Goal: Task Accomplishment & Management: Manage account settings

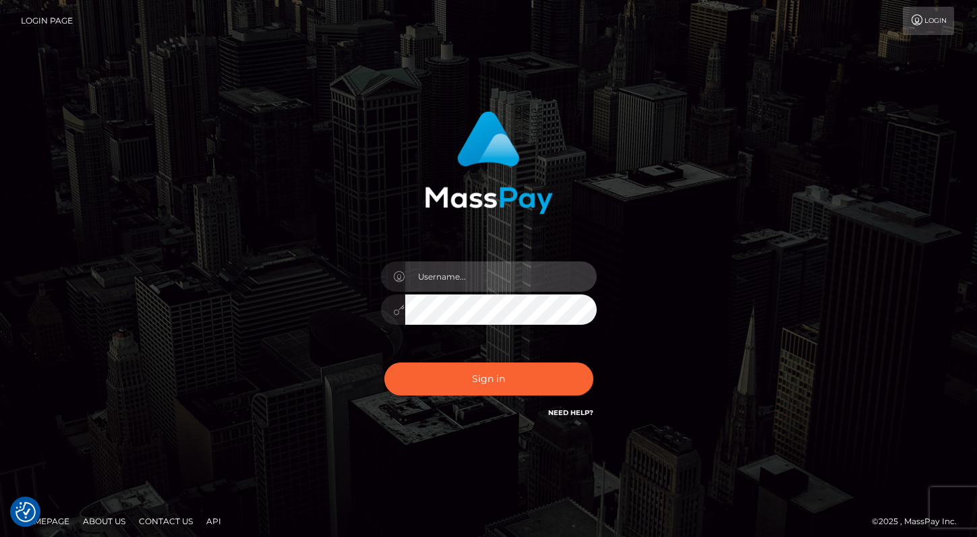
type input "Lou Jacobée"
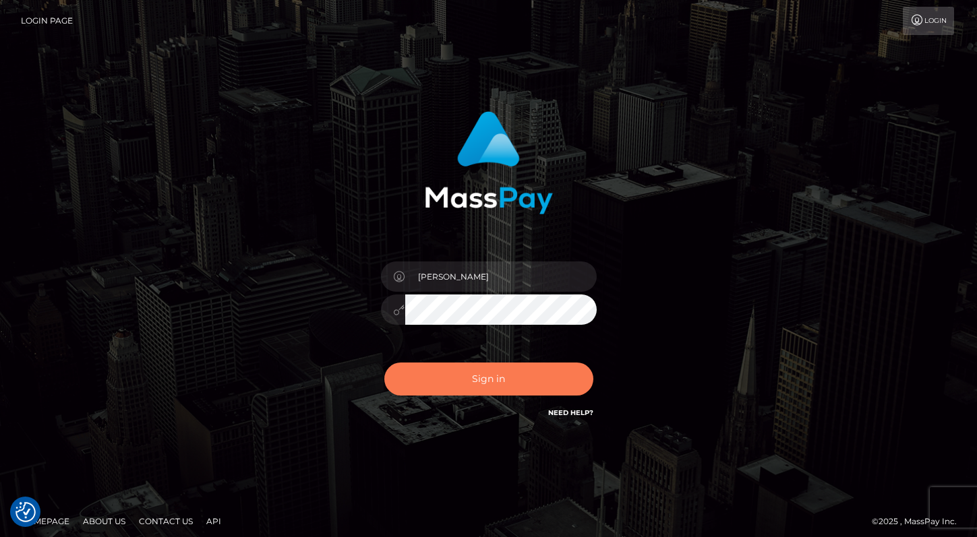
click at [442, 372] on button "Sign in" at bounding box center [488, 379] width 209 height 33
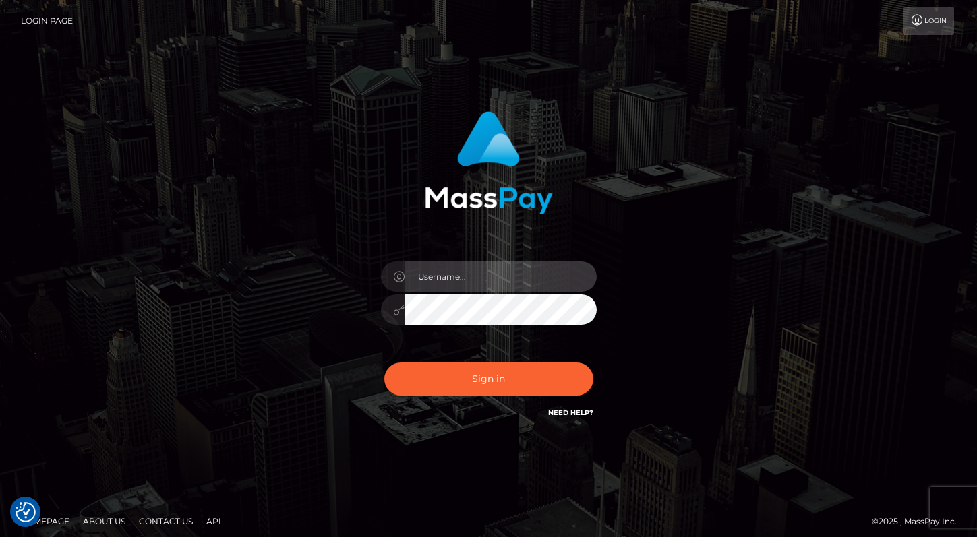
type input "[PERSON_NAME]"
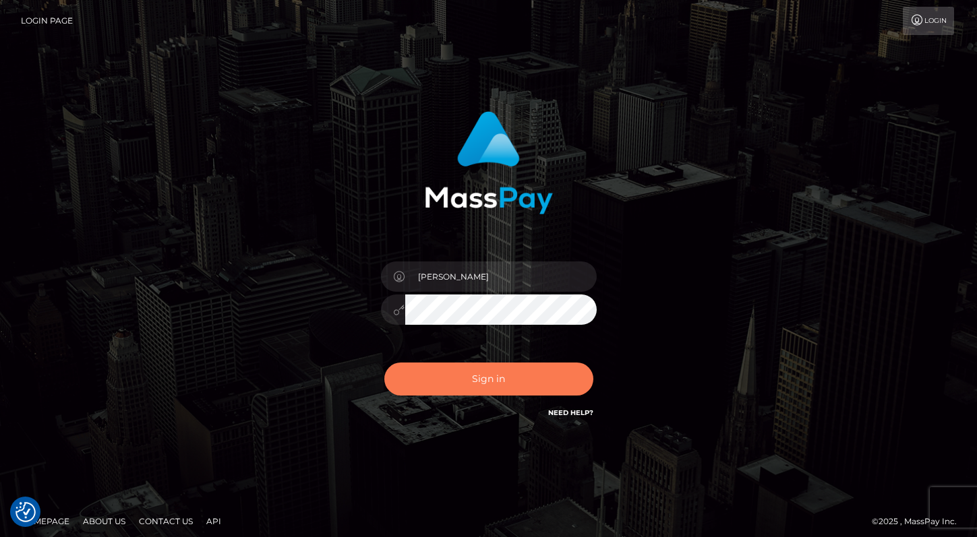
click at [459, 366] on button "Sign in" at bounding box center [488, 379] width 209 height 33
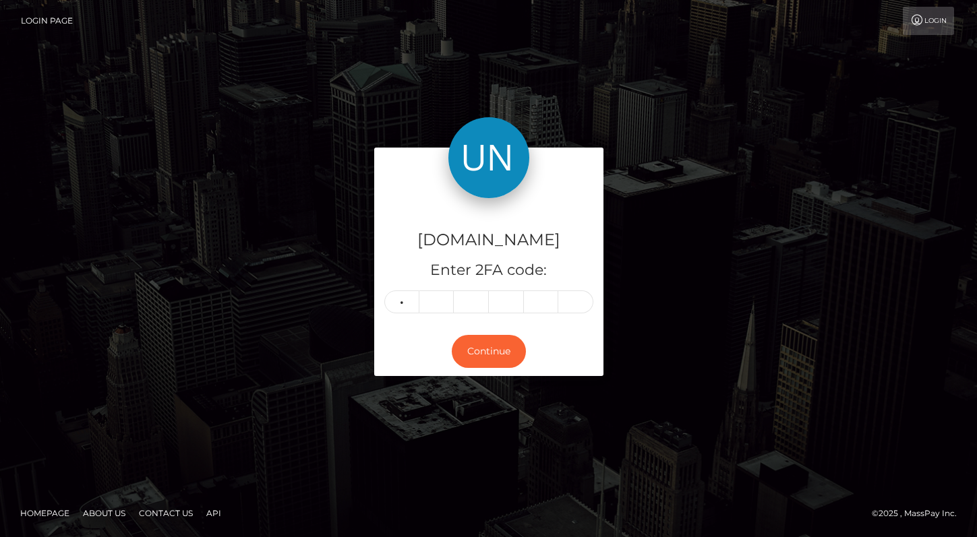
type input "4"
type input "8"
type input "1"
type input "4"
type input "9"
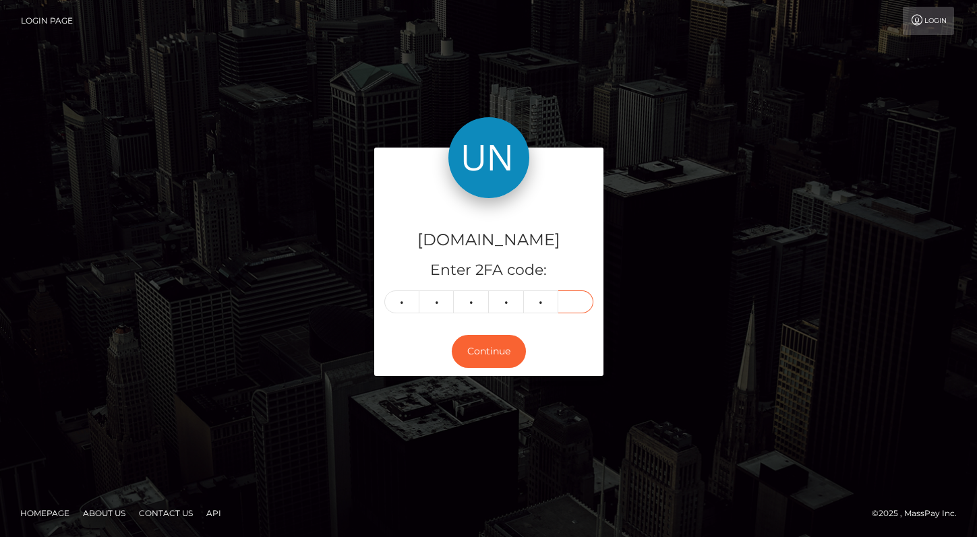
type input "9"
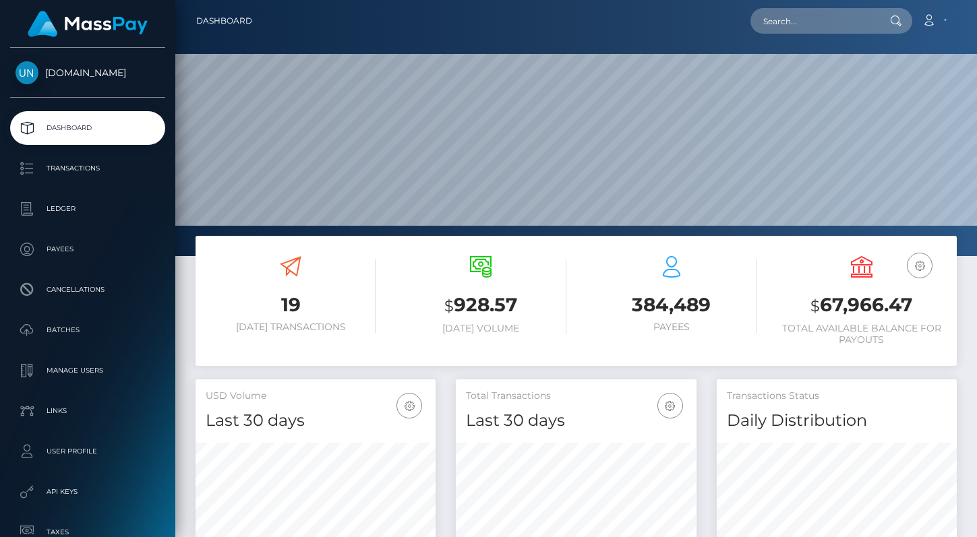
scroll to position [238, 241]
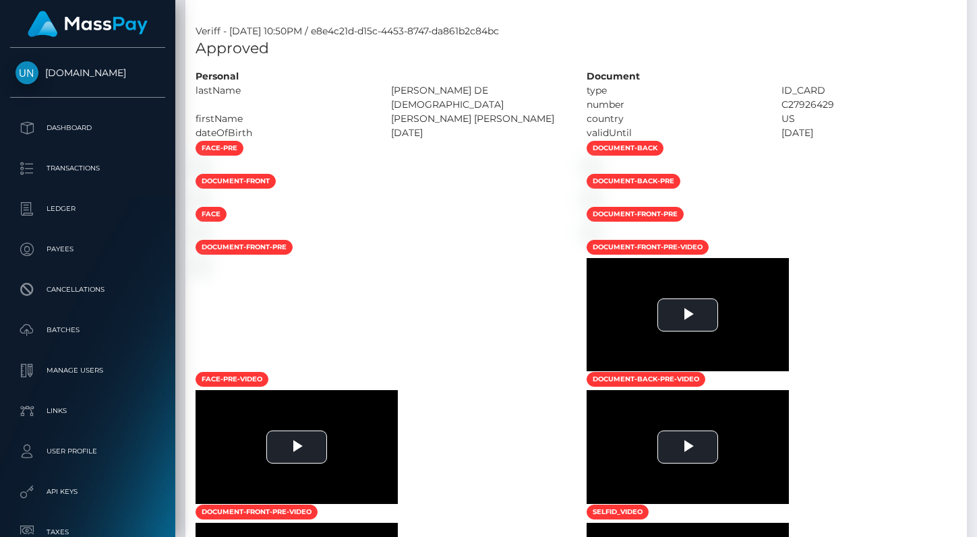
scroll to position [307, 0]
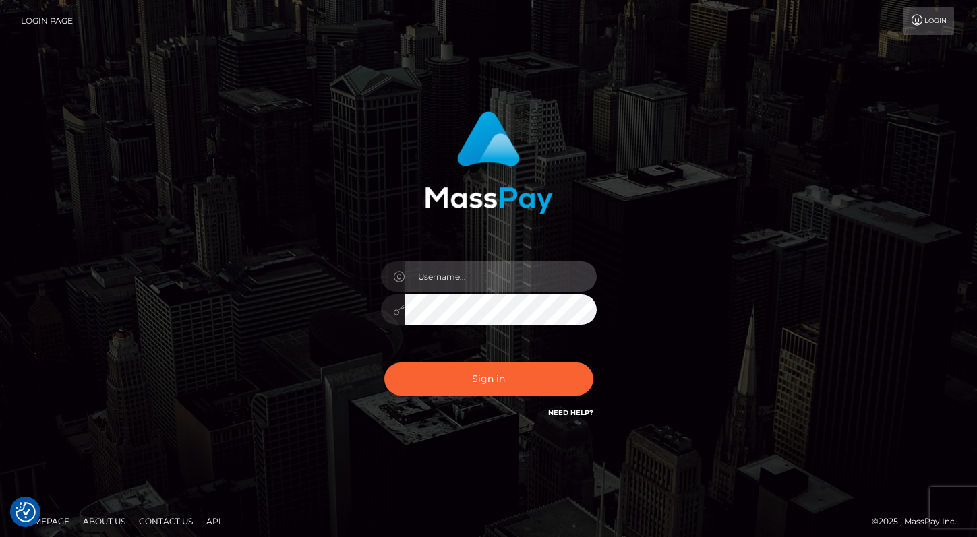
type input "Lou Jacobée"
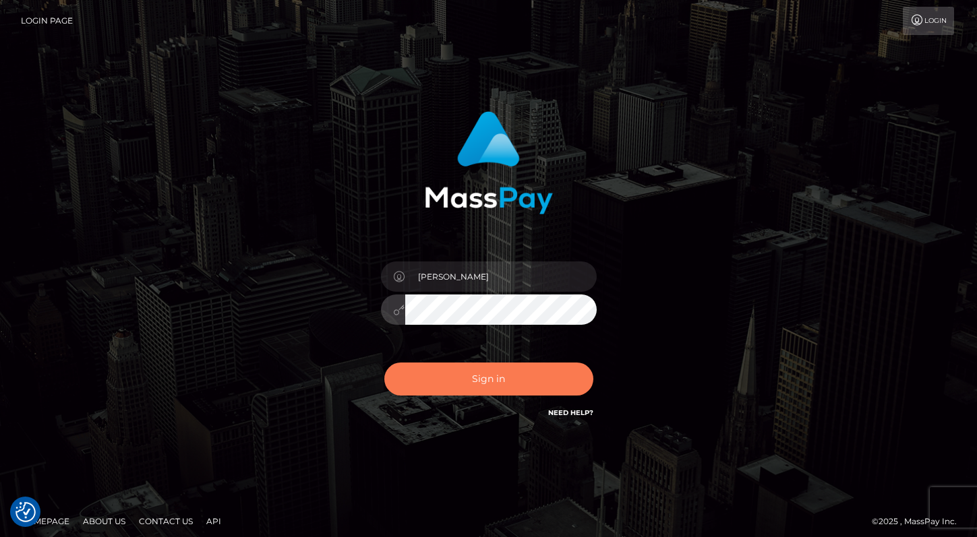
click at [453, 376] on button "Sign in" at bounding box center [488, 379] width 209 height 33
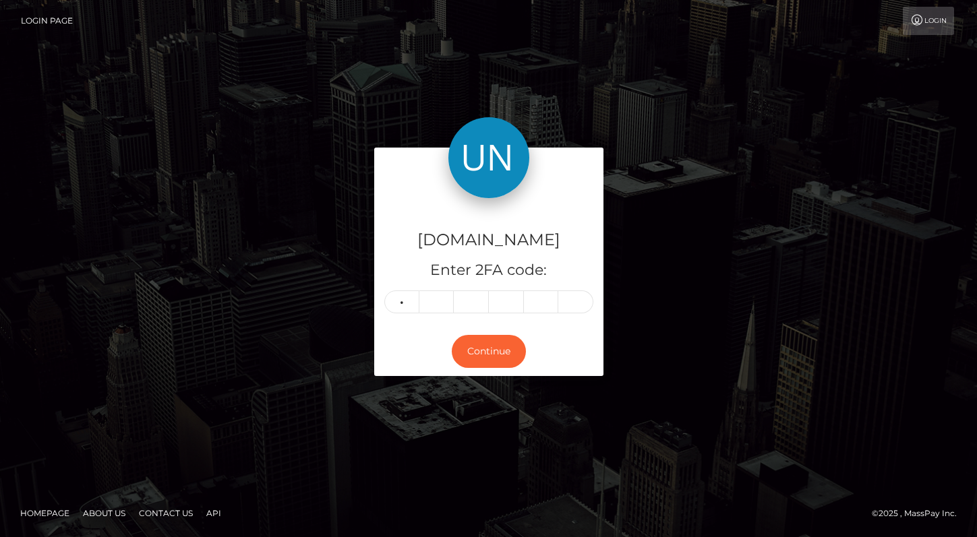
type input "6"
type input "4"
type input "0"
type input "8"
type input "4"
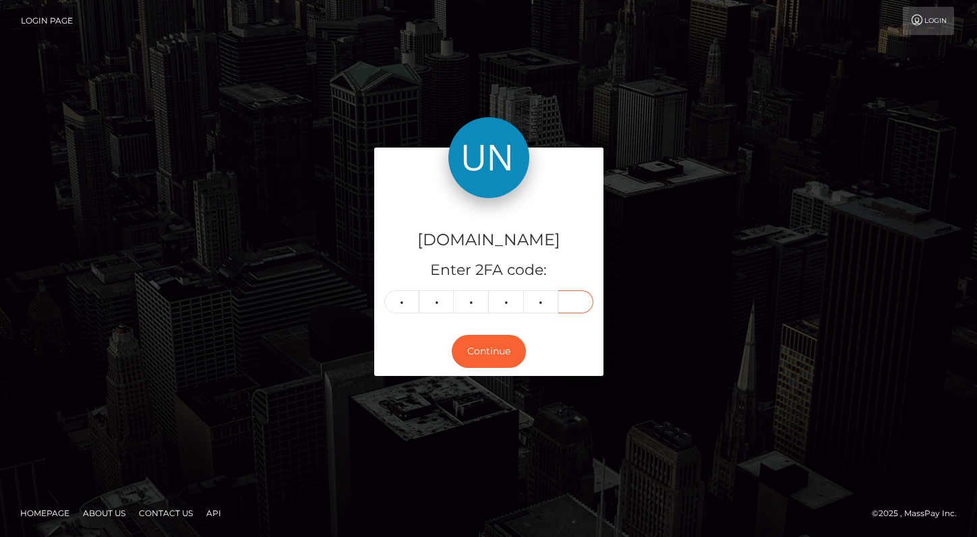
type input "4"
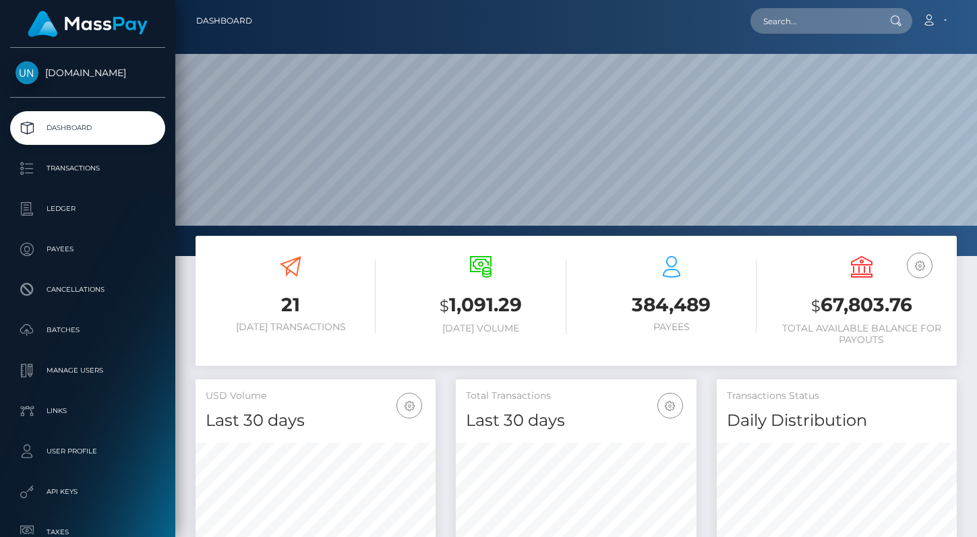
scroll to position [238, 241]
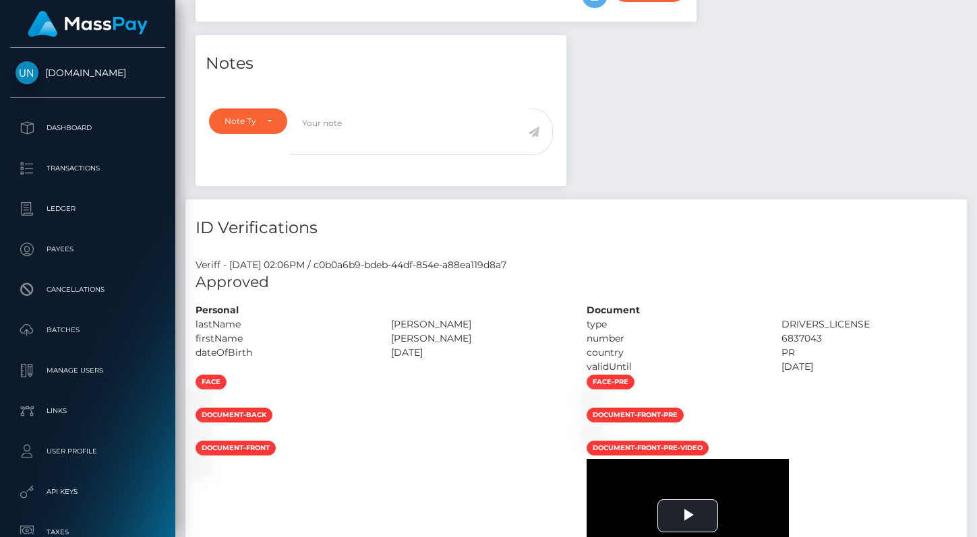
scroll to position [733, 0]
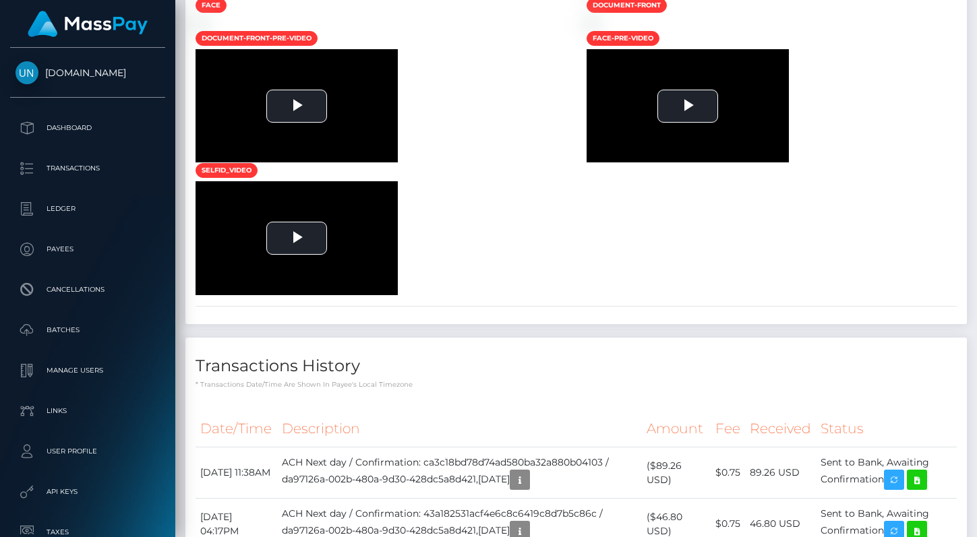
scroll to position [1001, 0]
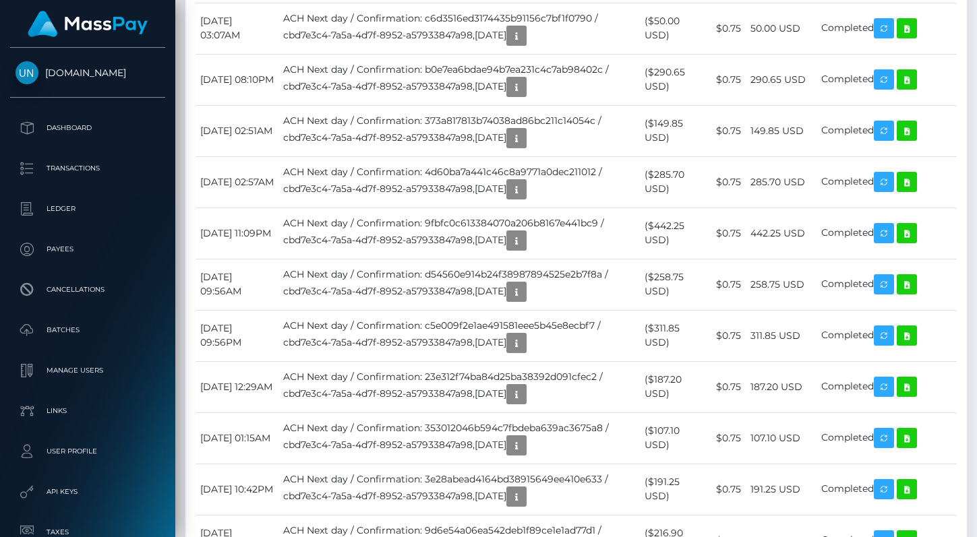
scroll to position [2239, 0]
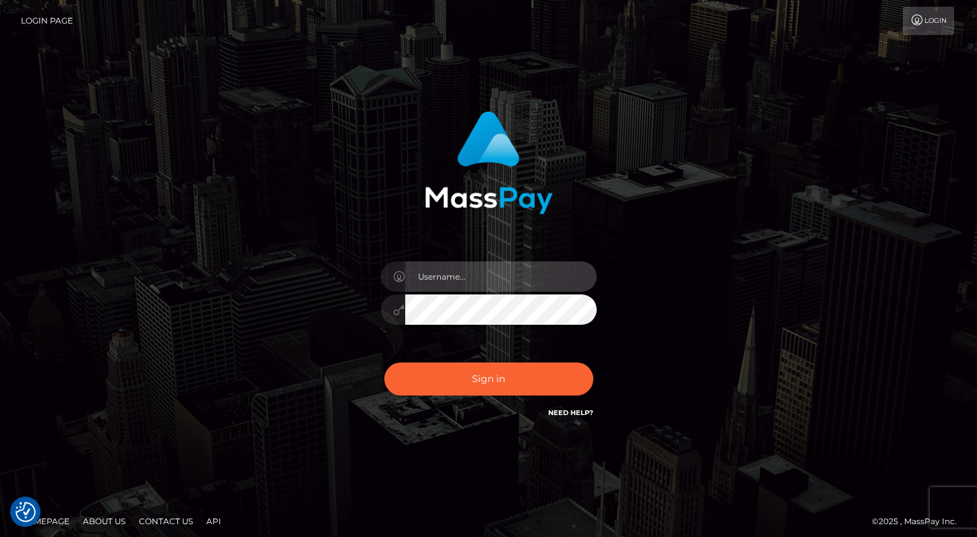
type input "[PERSON_NAME]"
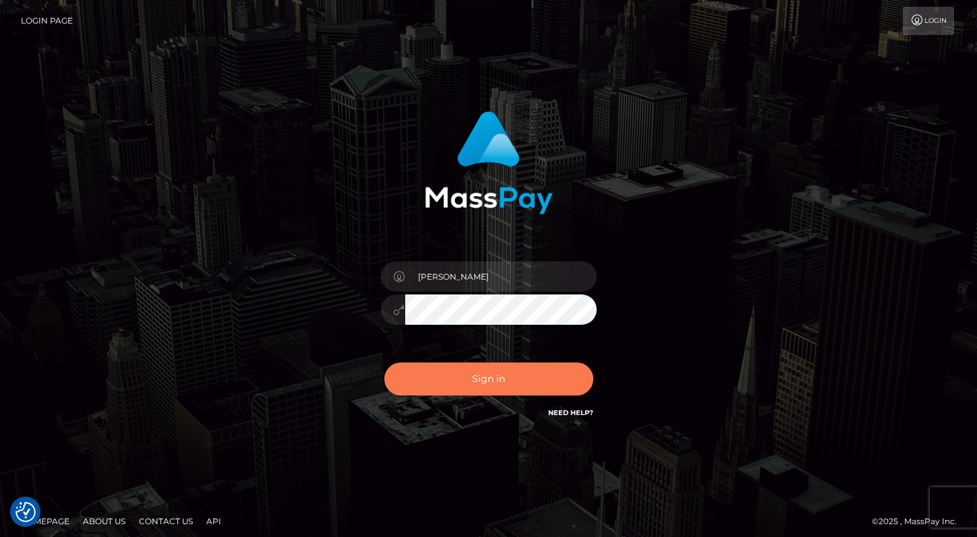
click at [455, 370] on button "Sign in" at bounding box center [488, 379] width 209 height 33
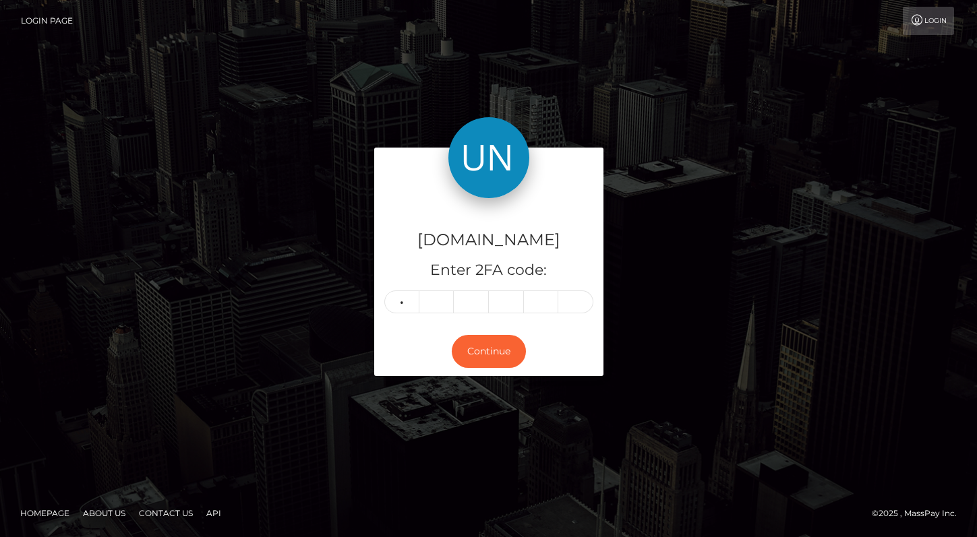
type input "0"
type input "3"
type input "2"
type input "0"
type input "3"
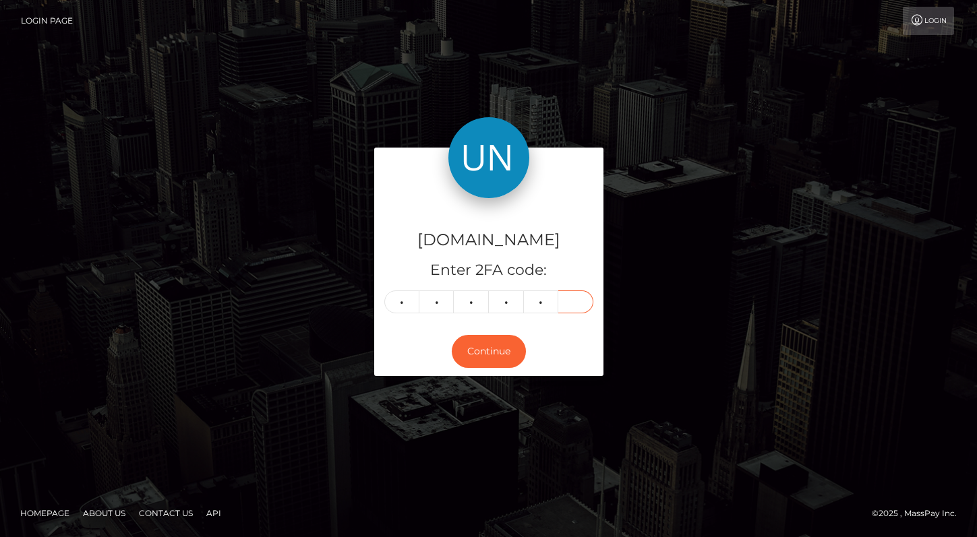
type input "0"
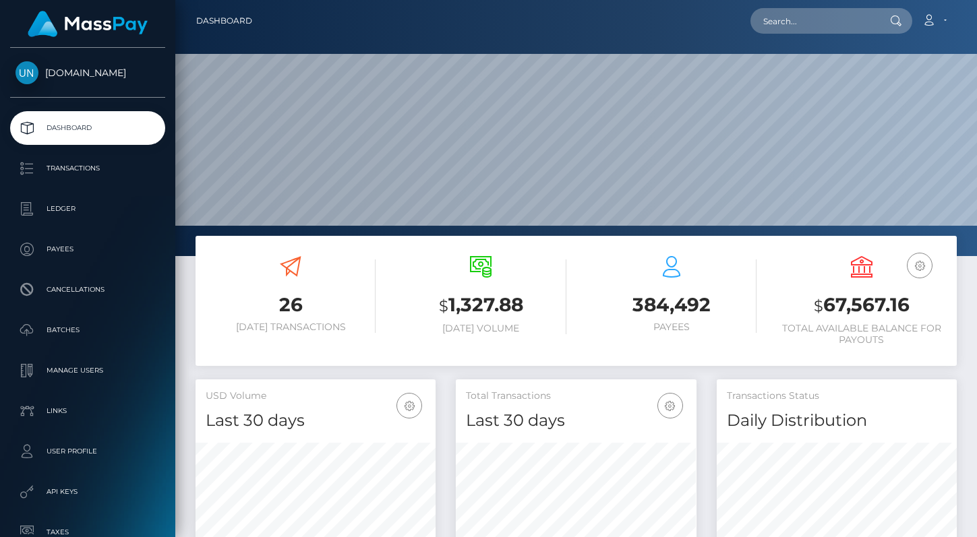
scroll to position [238, 241]
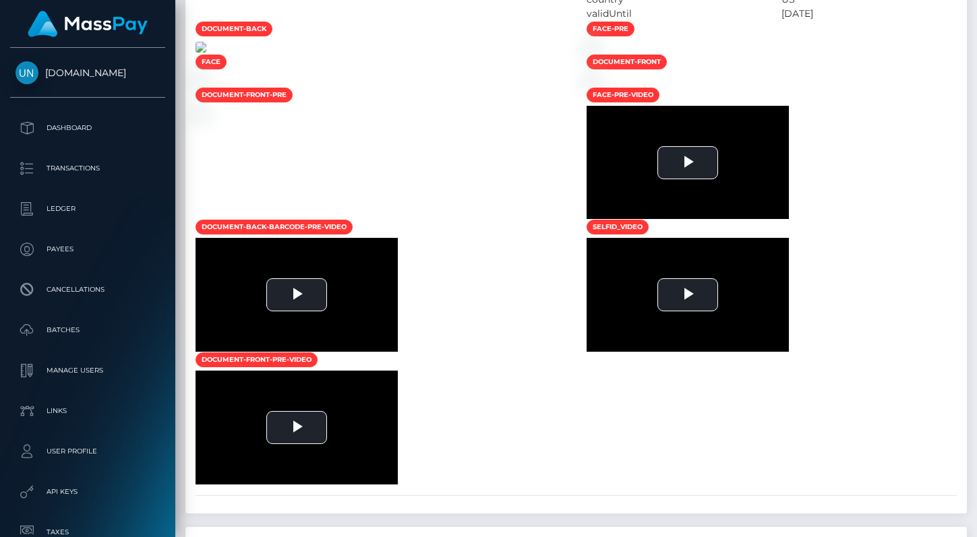
scroll to position [1119, 0]
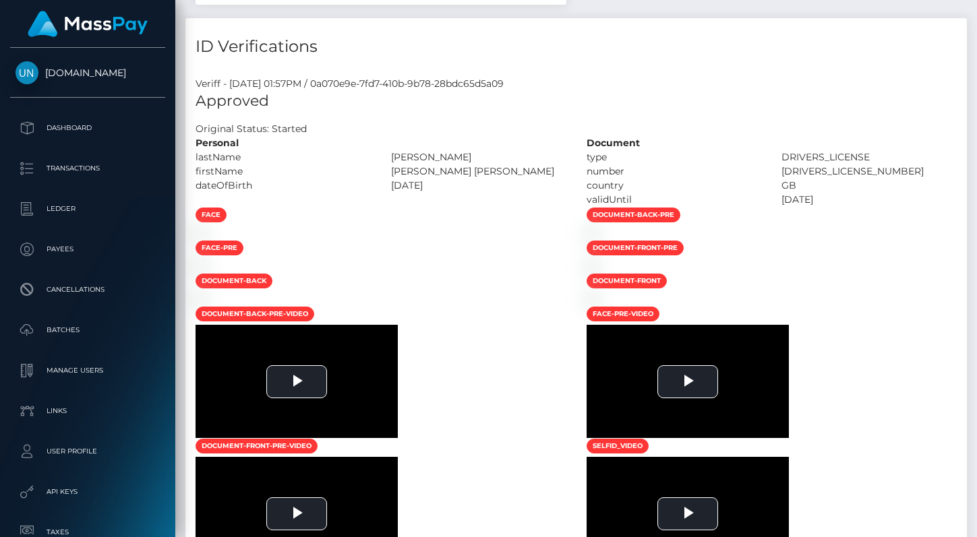
scroll to position [905, 0]
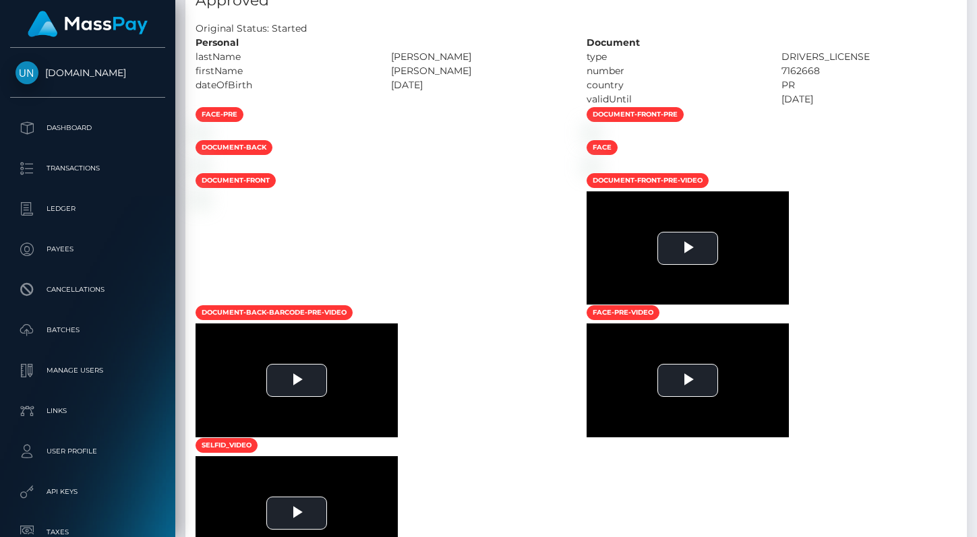
scroll to position [830, 0]
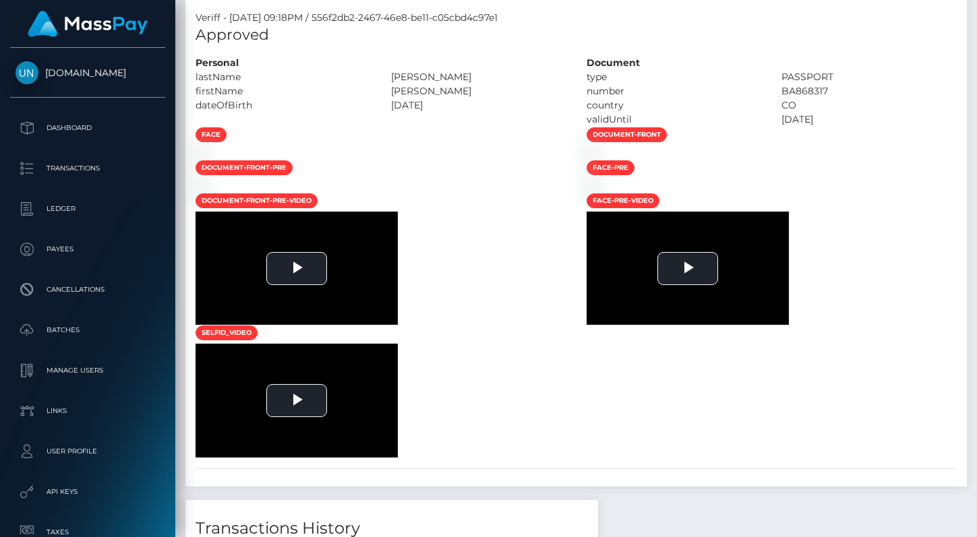
scroll to position [816, 0]
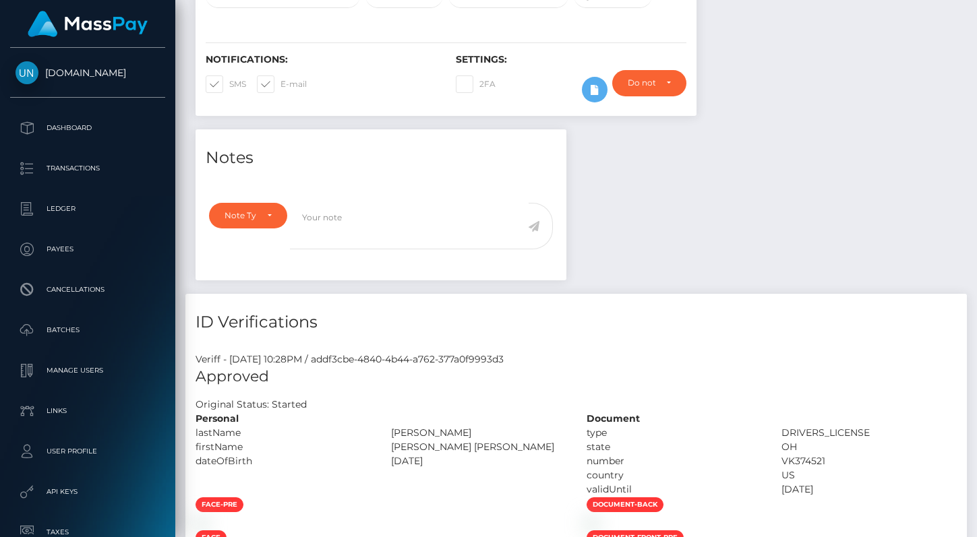
scroll to position [597, 0]
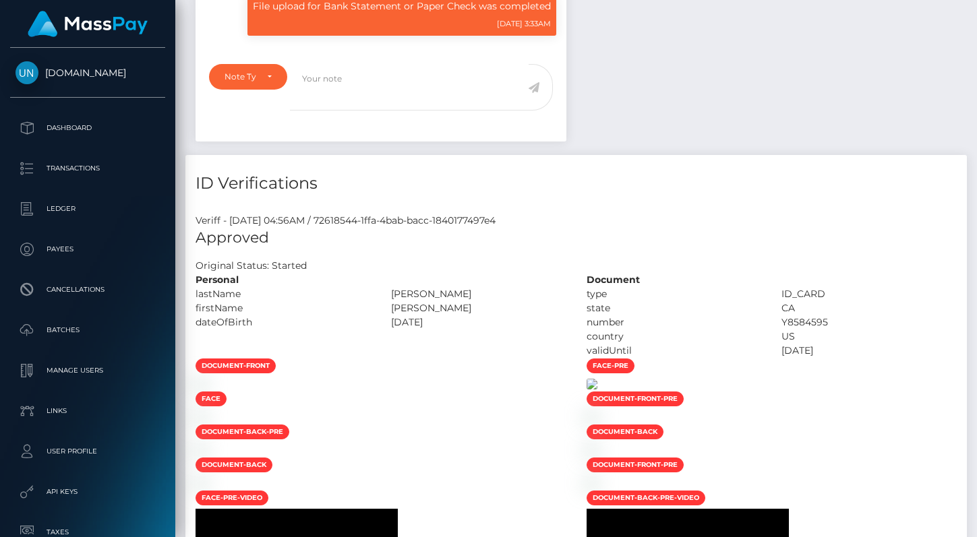
scroll to position [633, 0]
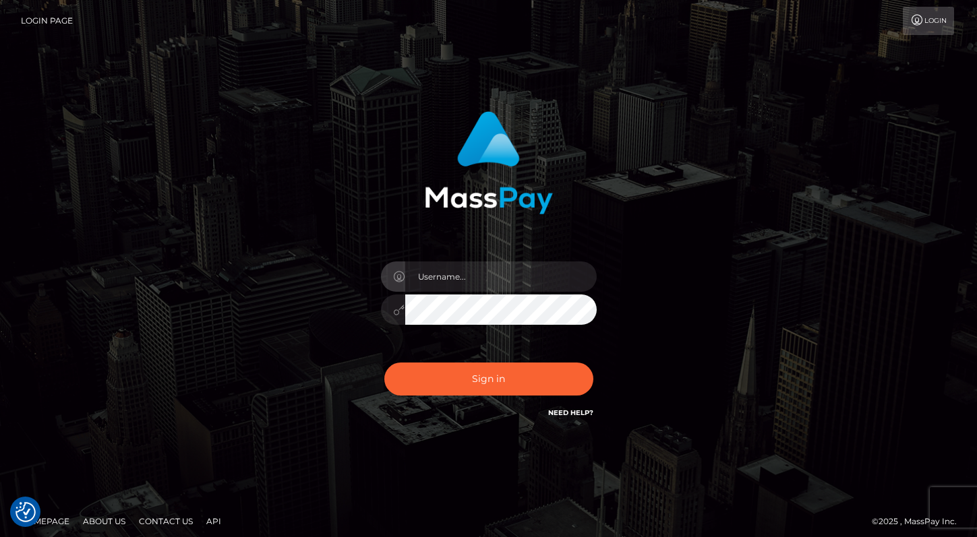
checkbox input "true"
